Goal: Information Seeking & Learning: Learn about a topic

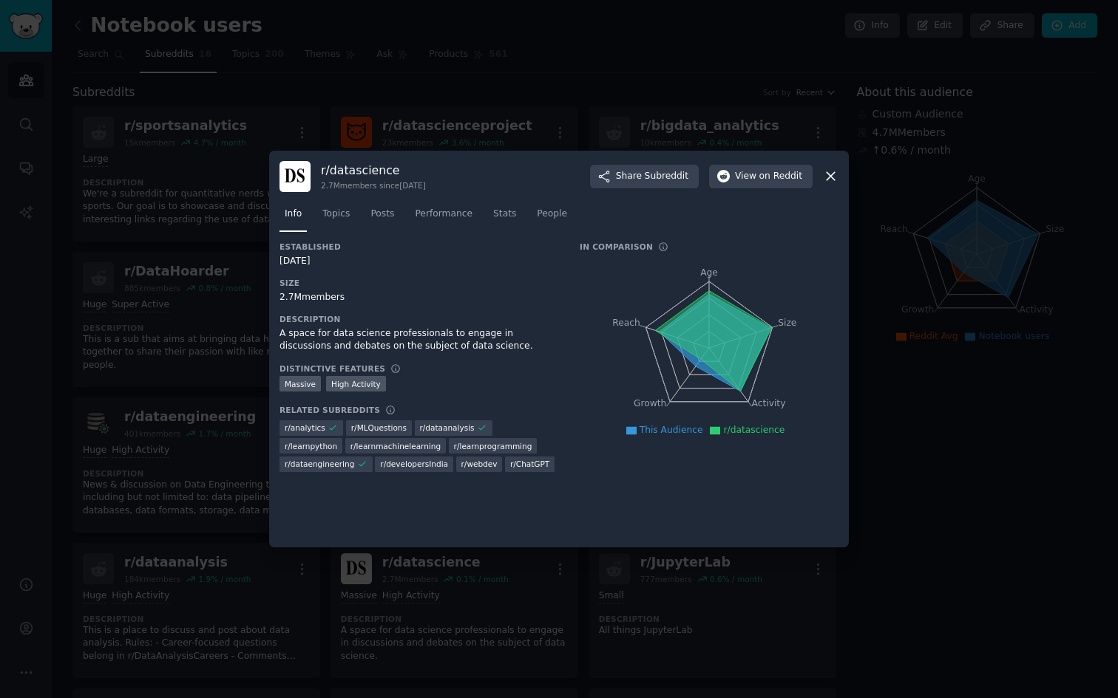
click at [123, 214] on div at bounding box center [559, 349] width 1118 height 698
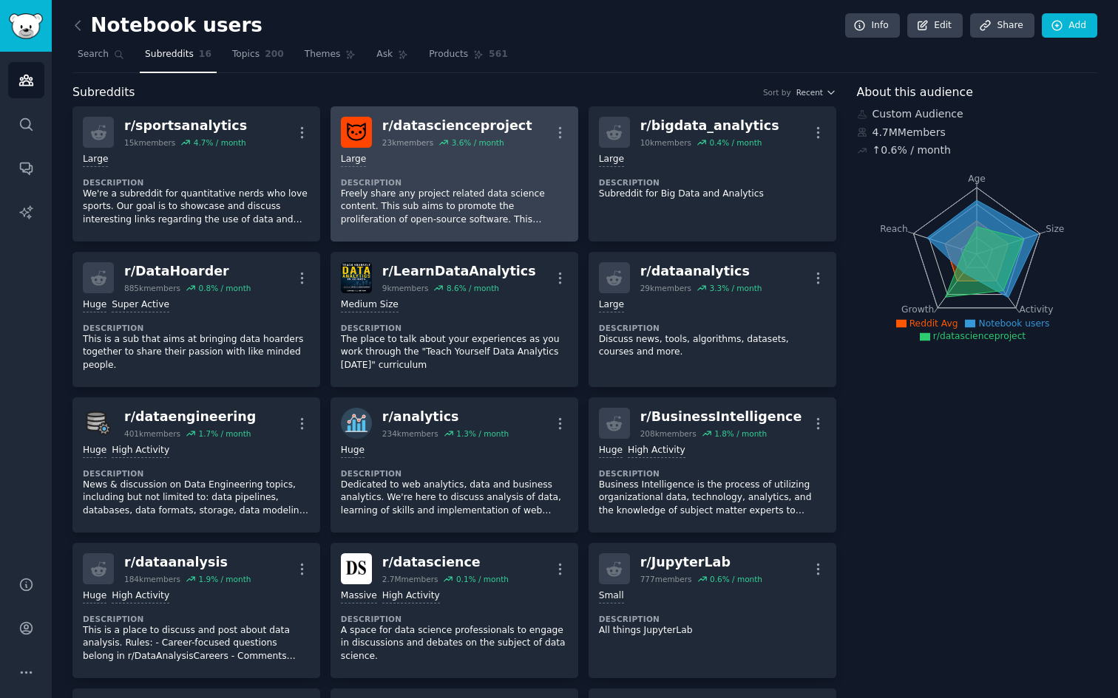
click at [404, 132] on div "r/ datascienceproject" at bounding box center [457, 126] width 150 height 18
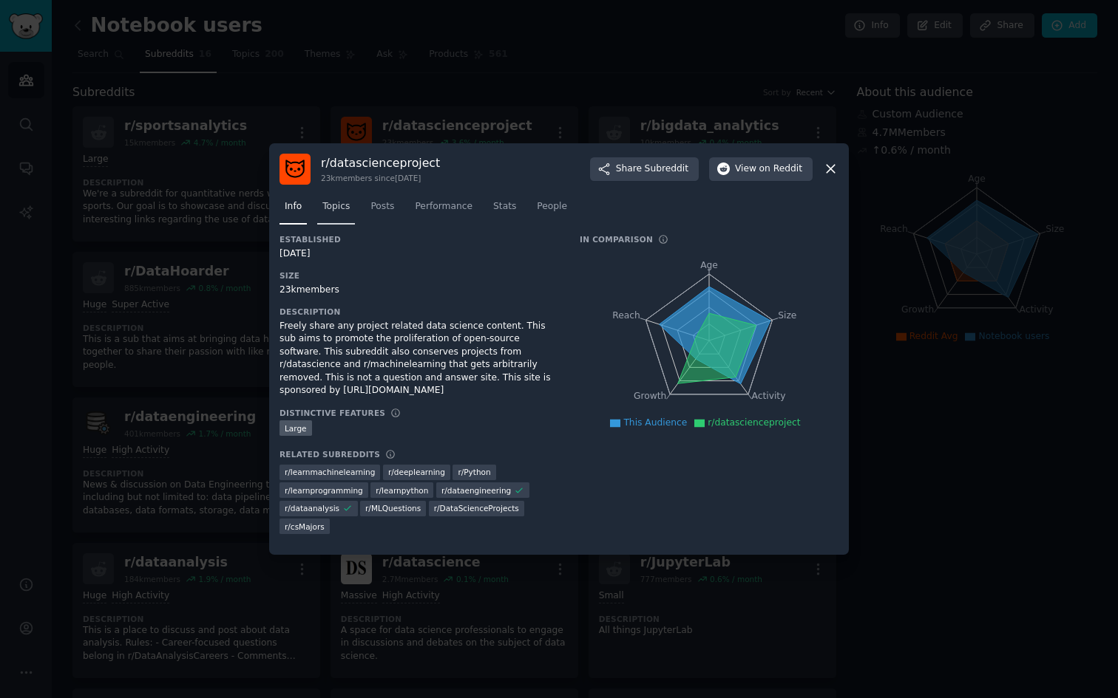
click at [339, 205] on span "Topics" at bounding box center [335, 206] width 27 height 13
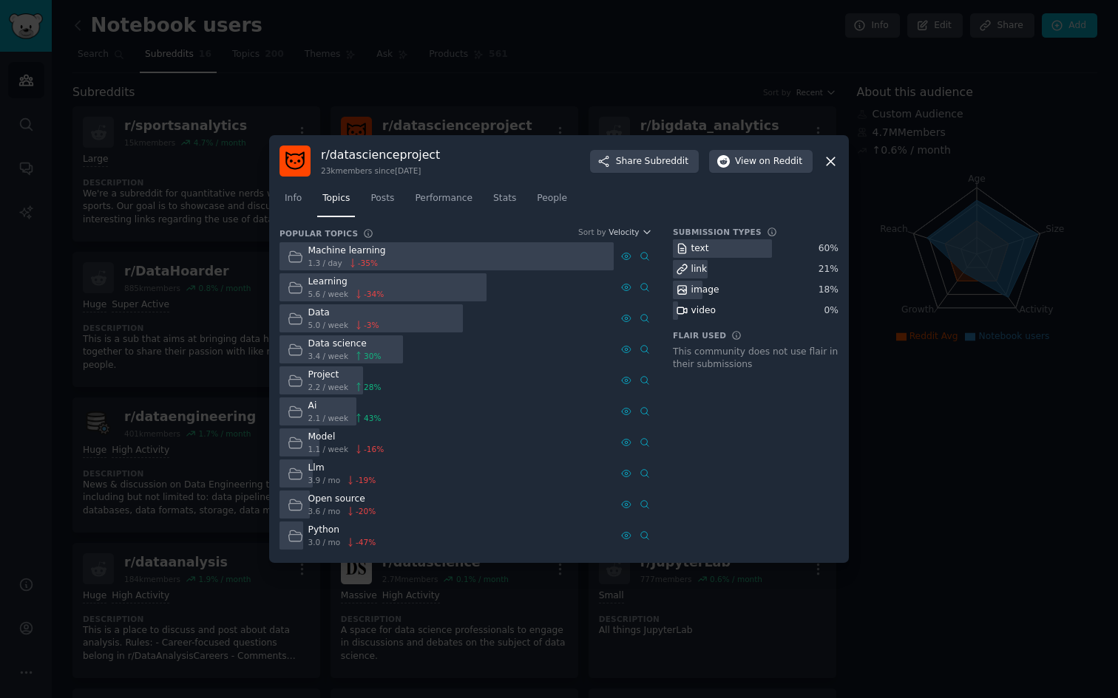
click at [370, 253] on div "Machine learning" at bounding box center [347, 251] width 78 height 13
click at [377, 260] on div "1.3 / day -35 %" at bounding box center [347, 263] width 78 height 10
click at [446, 258] on div at bounding box center [446, 256] width 334 height 29
click at [387, 208] on link "Posts" at bounding box center [382, 202] width 34 height 30
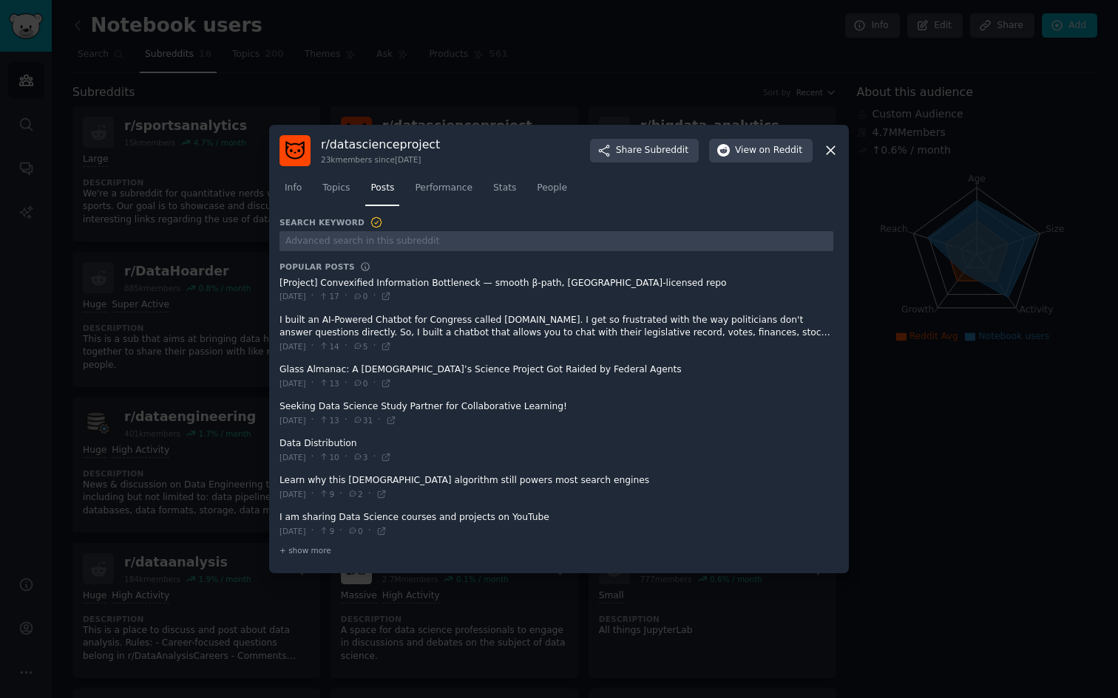
click at [150, 370] on div at bounding box center [559, 349] width 1118 height 698
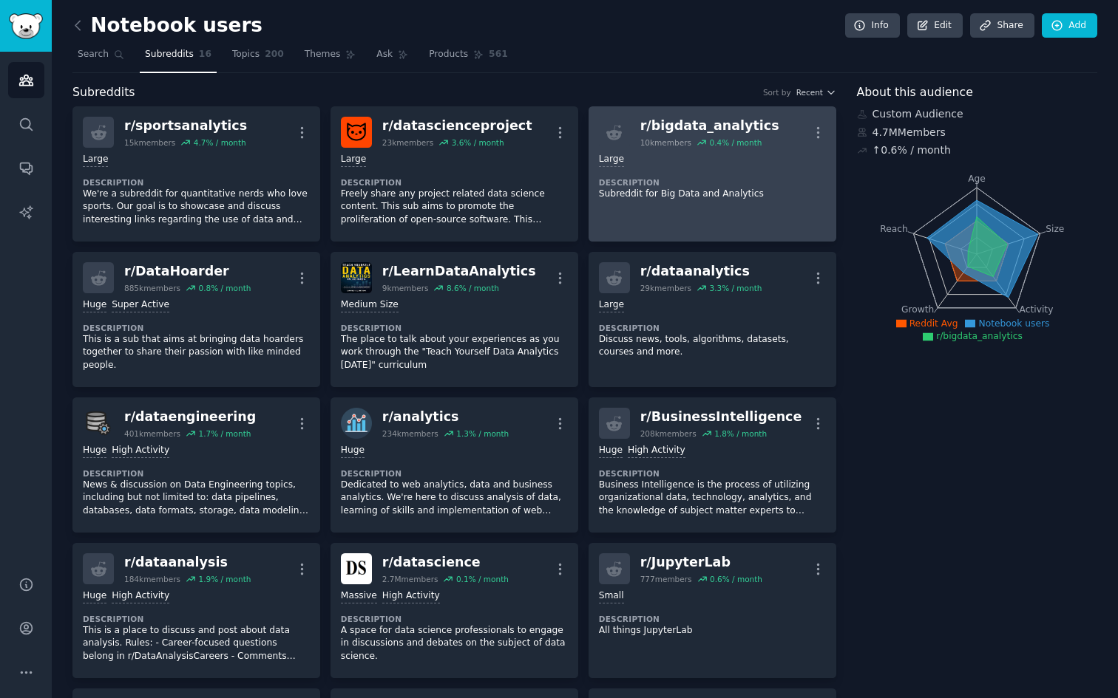
click at [691, 119] on div "r/ bigdata_analytics" at bounding box center [709, 126] width 139 height 18
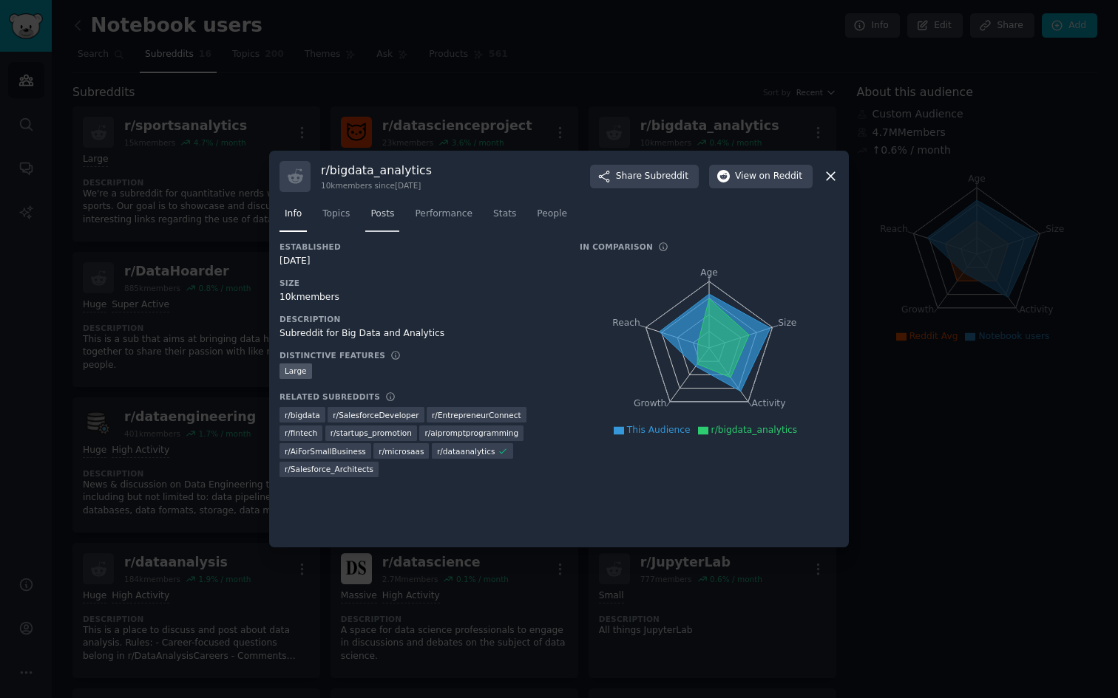
click at [385, 217] on span "Posts" at bounding box center [382, 214] width 24 height 13
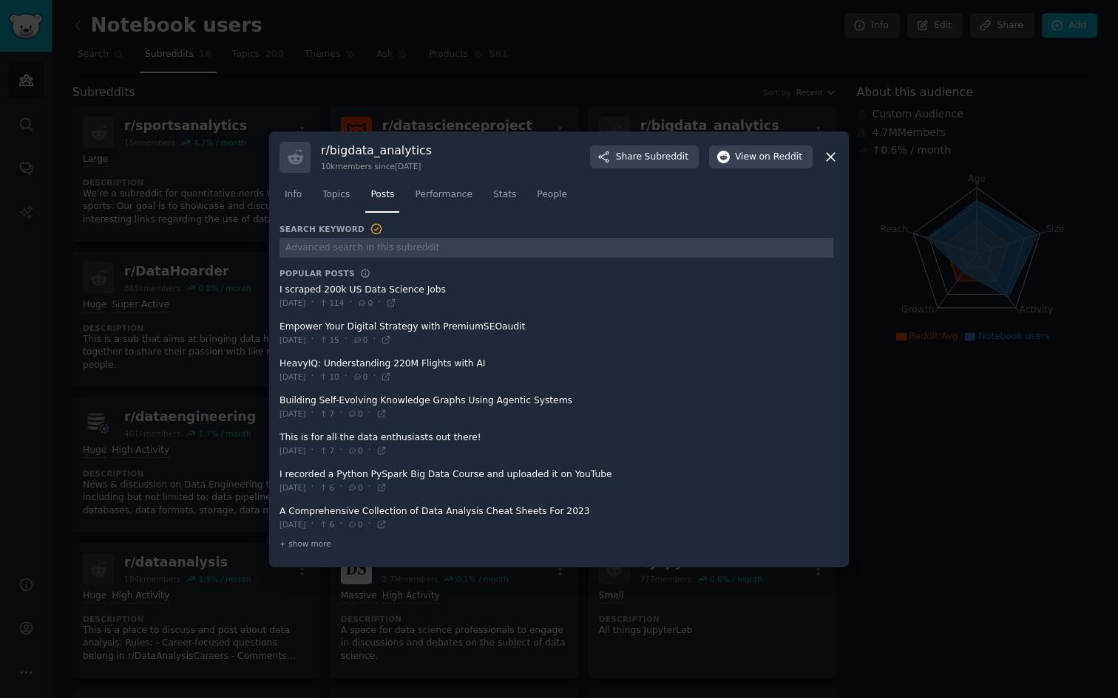
click at [180, 352] on div at bounding box center [559, 349] width 1118 height 698
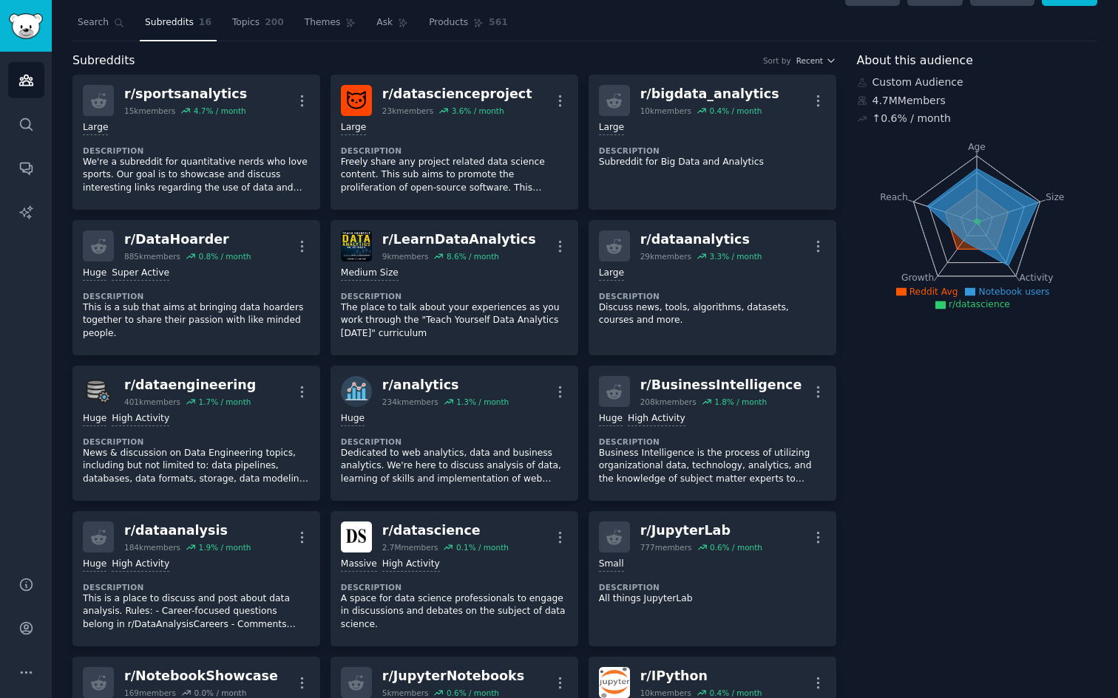
scroll to position [33, 0]
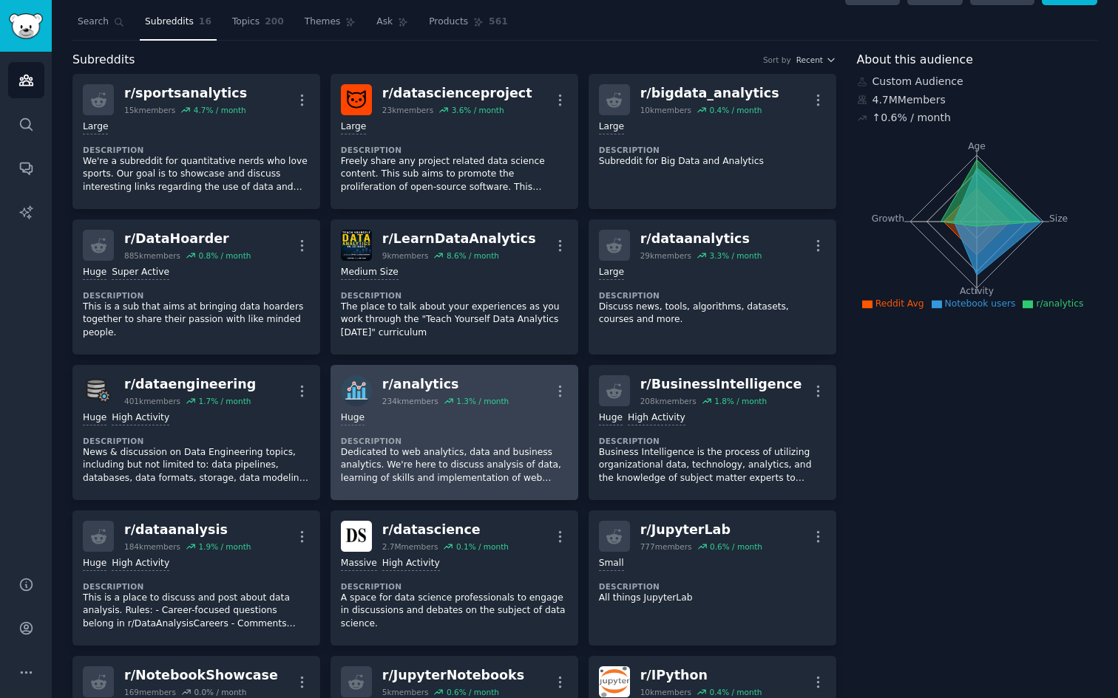
click at [416, 375] on div "r/ analytics" at bounding box center [445, 384] width 126 height 18
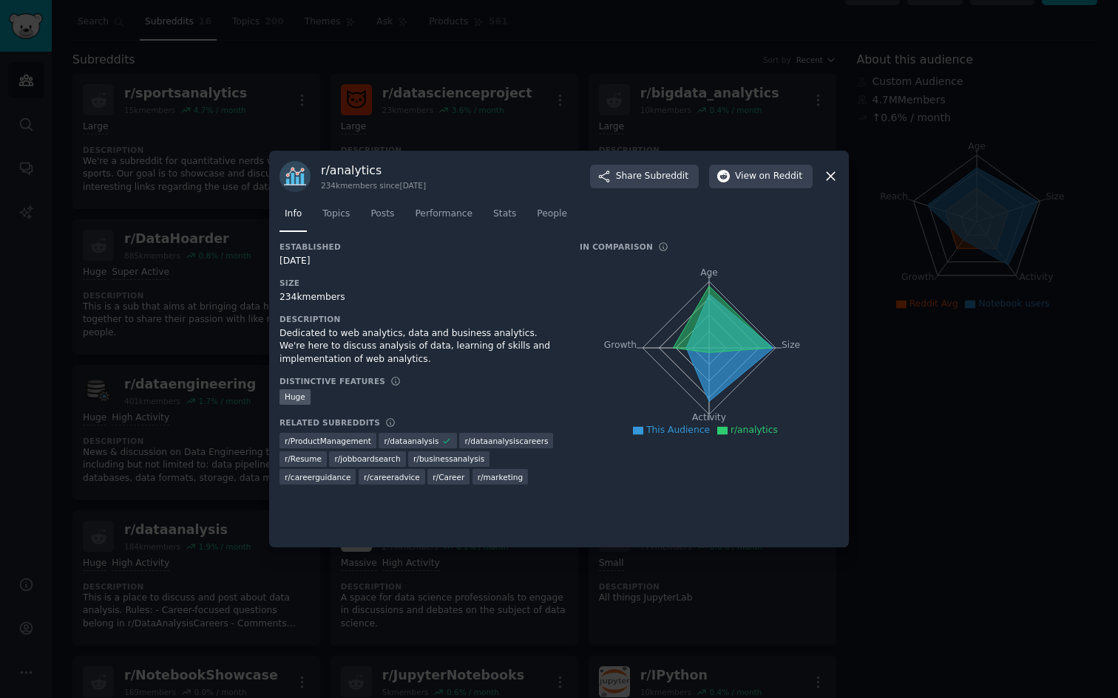
click at [639, 48] on div at bounding box center [559, 349] width 1118 height 698
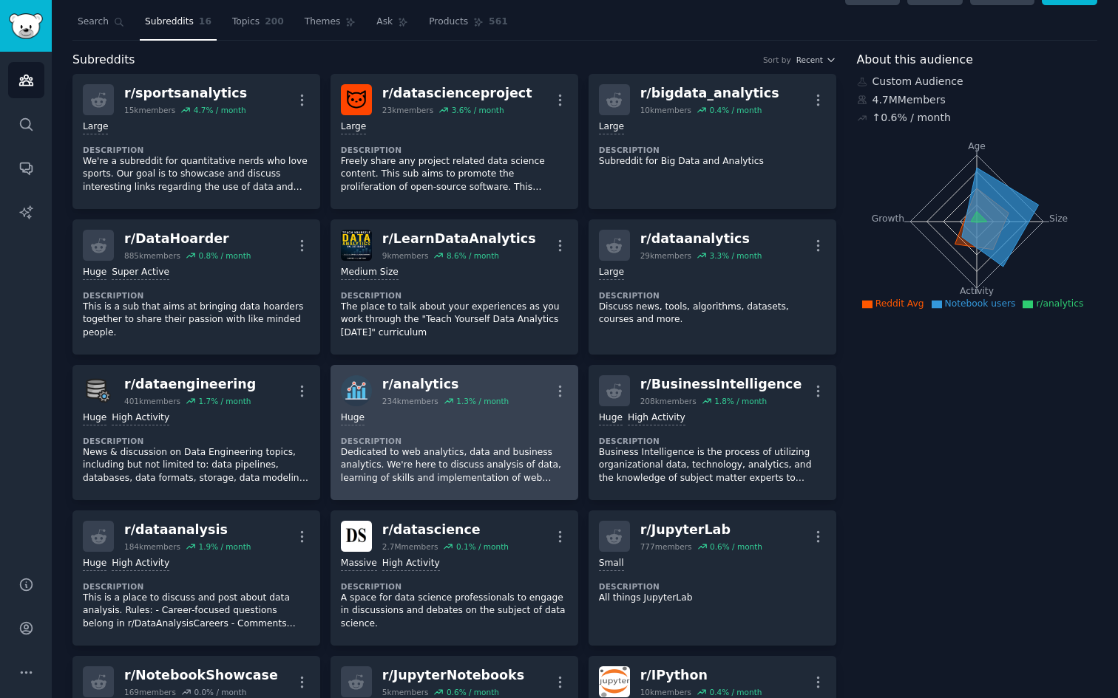
click at [429, 384] on div "r/ analytics" at bounding box center [445, 384] width 126 height 18
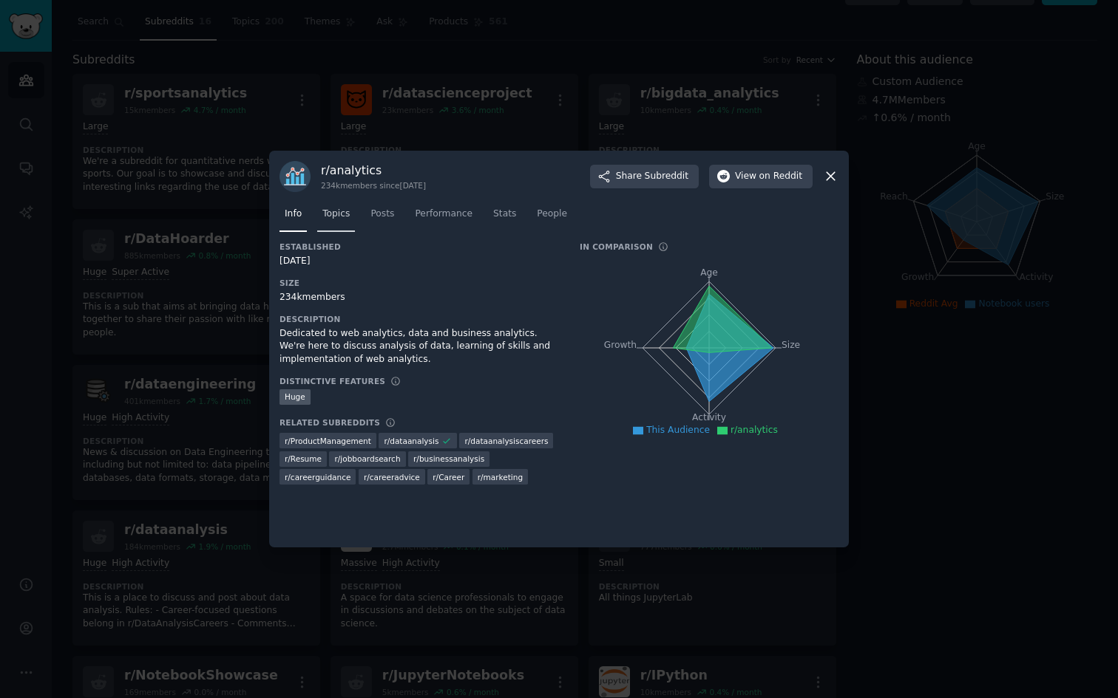
click at [337, 216] on span "Topics" at bounding box center [335, 214] width 27 height 13
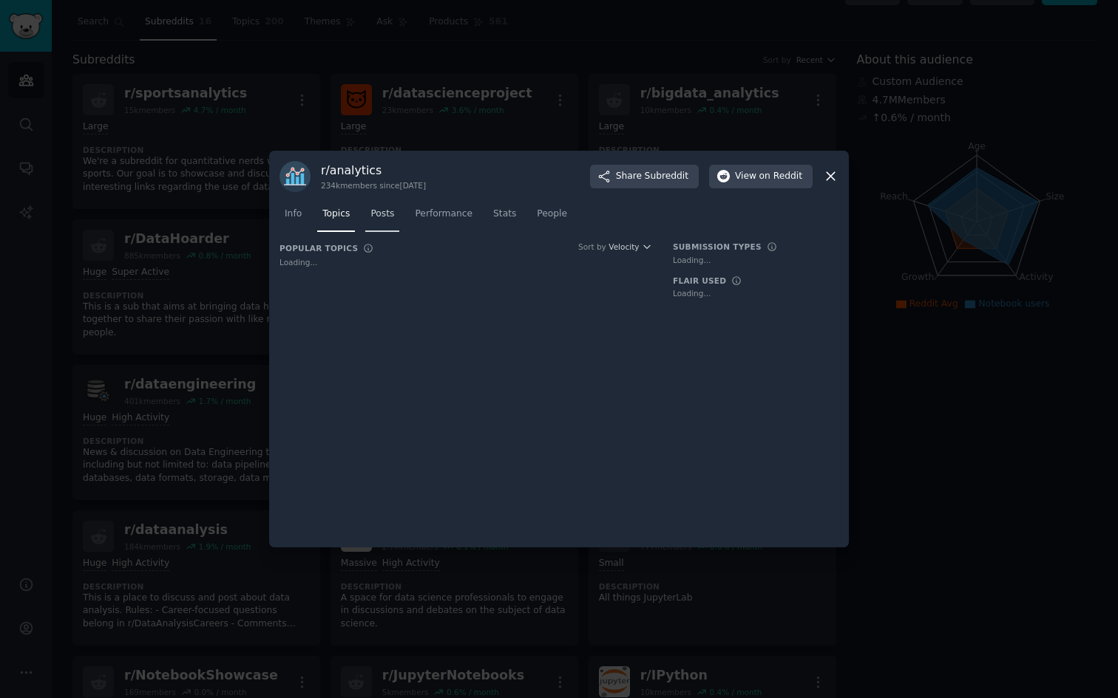
click at [387, 217] on span "Posts" at bounding box center [382, 214] width 24 height 13
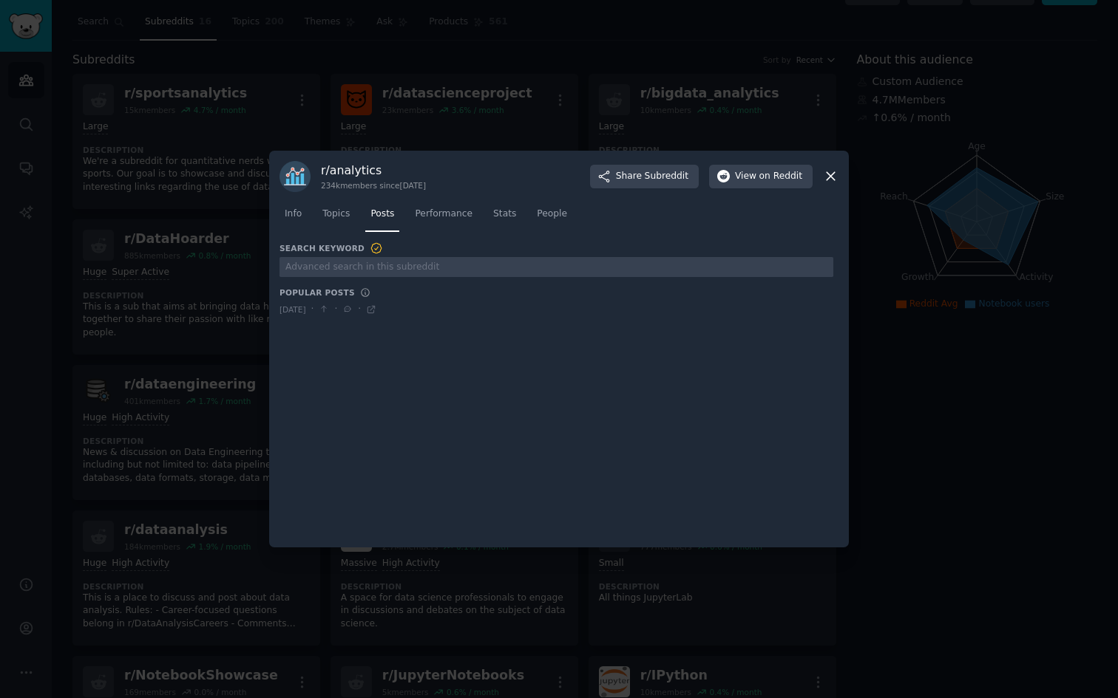
click at [416, 117] on div at bounding box center [559, 349] width 1118 height 698
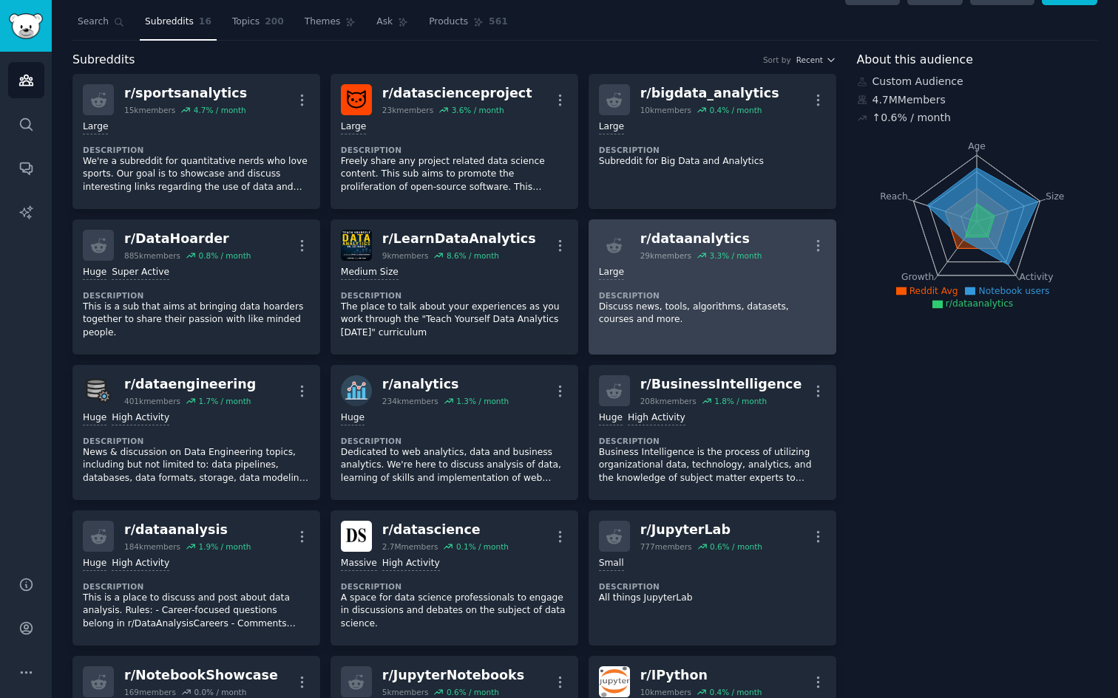
click at [689, 239] on div "r/ dataanalytics" at bounding box center [701, 239] width 122 height 18
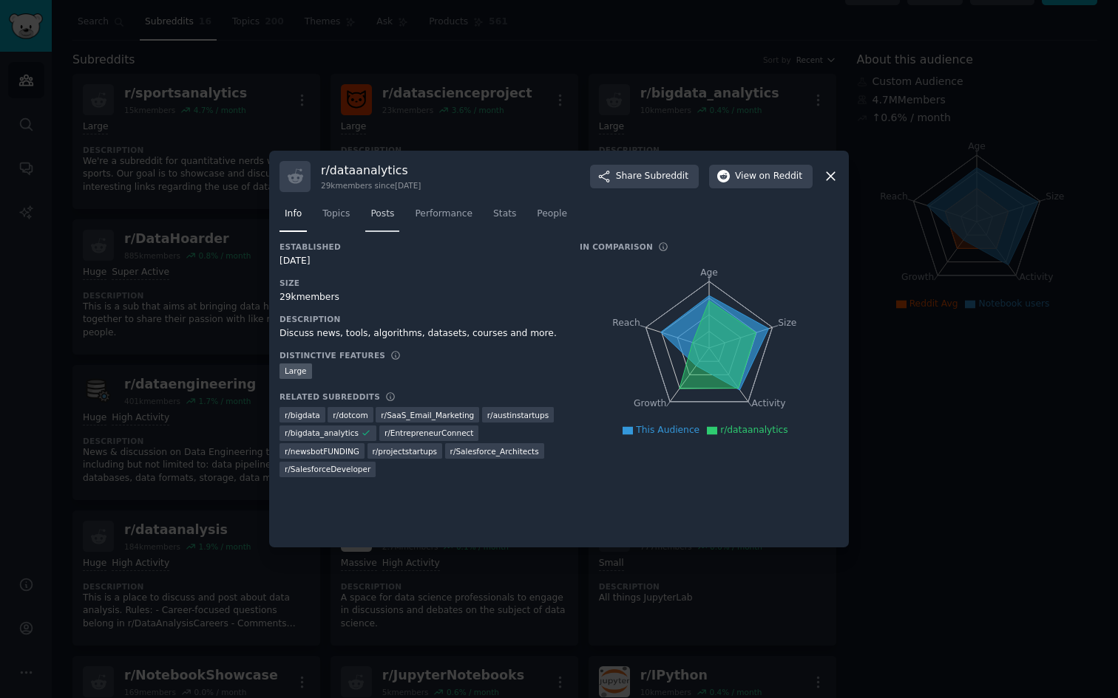
click at [383, 216] on span "Posts" at bounding box center [382, 214] width 24 height 13
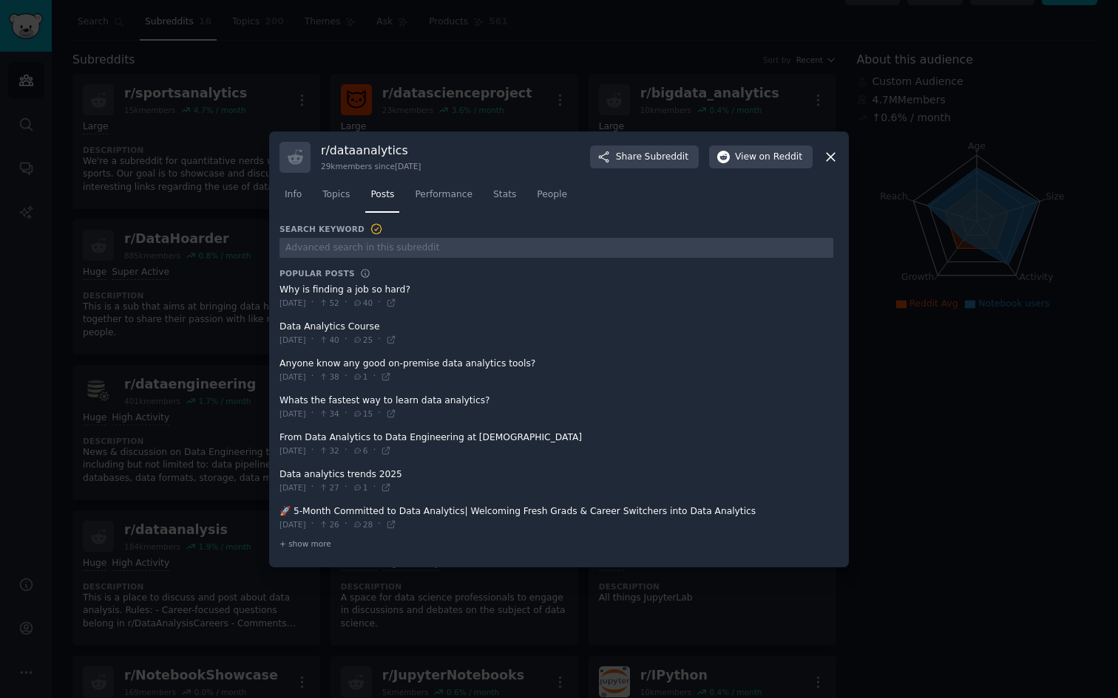
click at [367, 361] on span at bounding box center [556, 371] width 554 height 36
click at [367, 363] on span at bounding box center [556, 371] width 554 height 36
click at [407, 364] on span at bounding box center [556, 371] width 554 height 36
click at [391, 375] on icon at bounding box center [386, 377] width 10 height 10
click at [297, 549] on div "+ show more" at bounding box center [556, 545] width 554 height 16
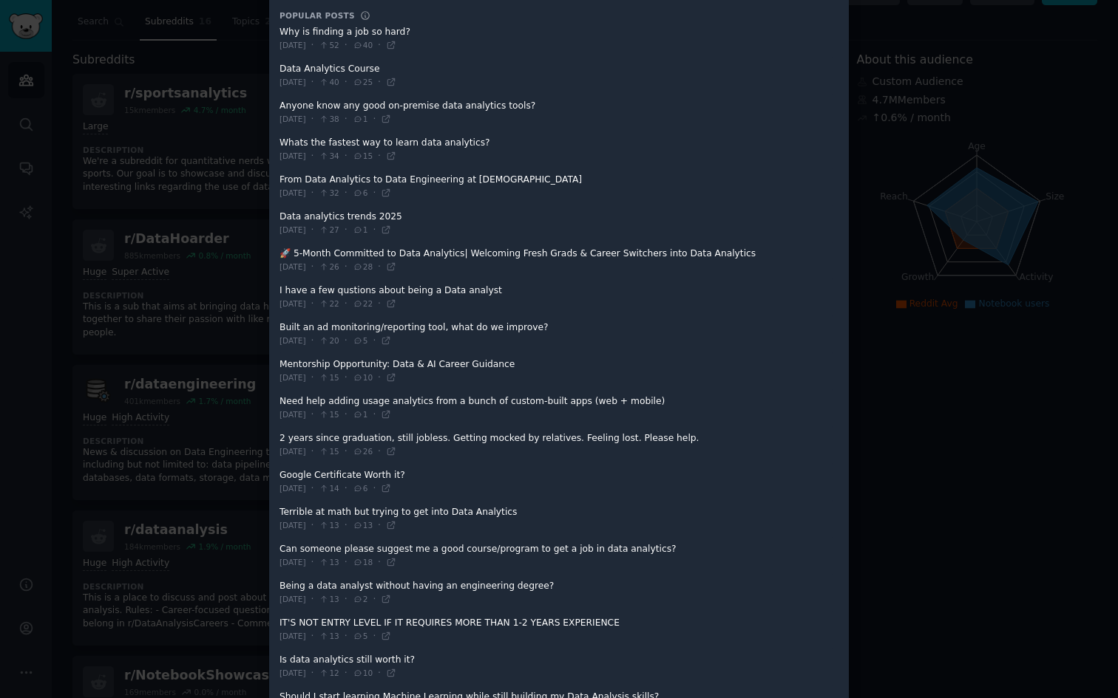
scroll to position [140, 0]
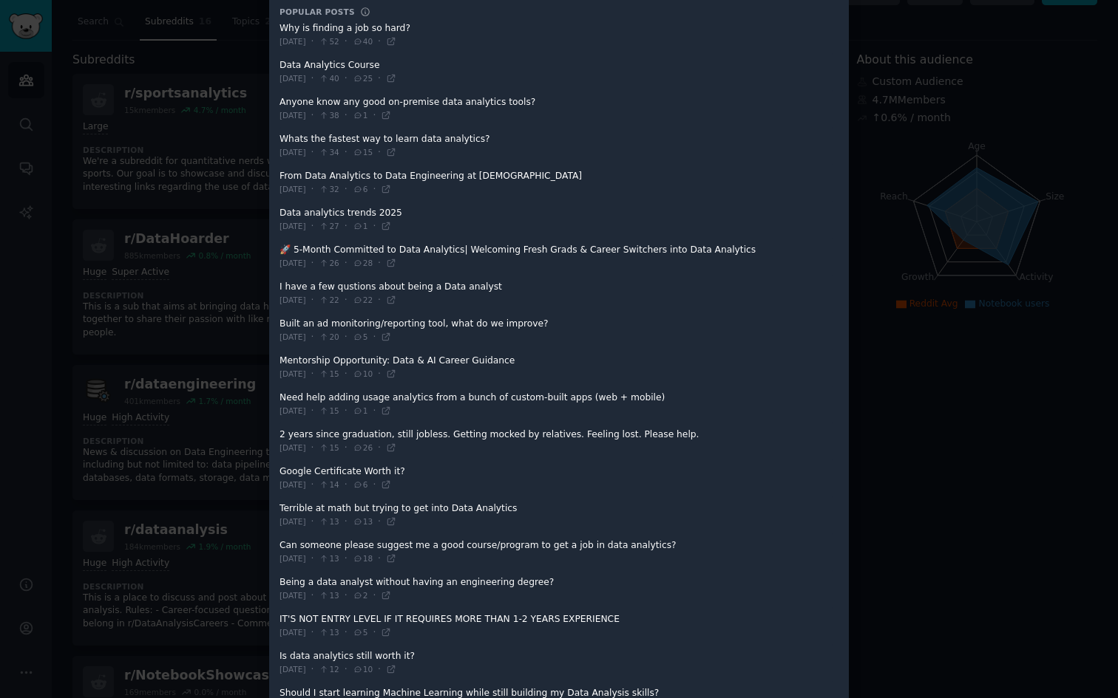
click at [396, 522] on div "[DATE] · 13 · 13 ·" at bounding box center [337, 522] width 117 height 13
click at [396, 522] on icon at bounding box center [391, 522] width 10 height 10
